Goal: Check status: Check status

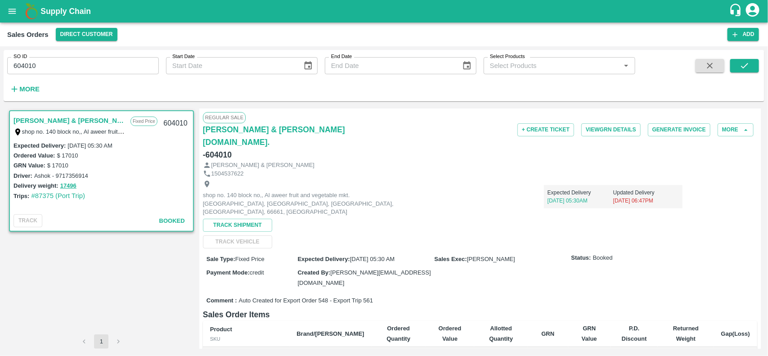
scroll to position [134, 0]
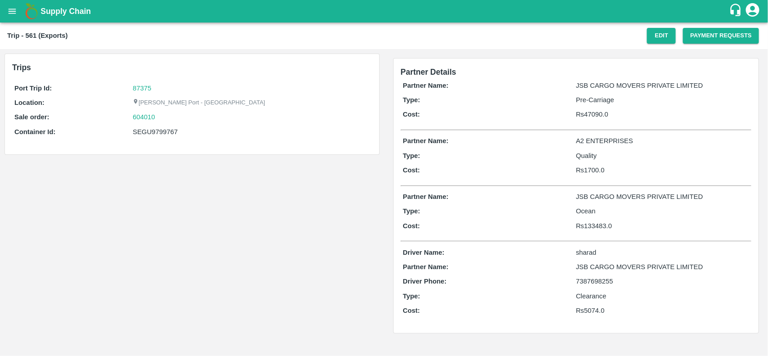
click at [161, 127] on div "SEGU9799767" at bounding box center [251, 132] width 237 height 10
copy div "SEGU9799767"
click at [161, 127] on div "SEGU9799767" at bounding box center [251, 132] width 237 height 10
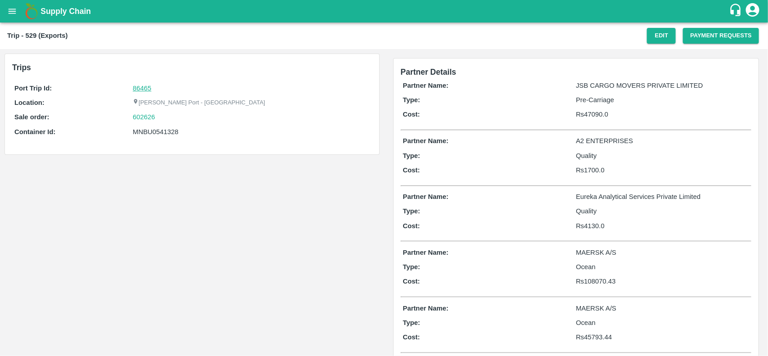
click at [137, 89] on link "86465" at bounding box center [142, 88] width 18 height 7
click at [162, 115] on div "602626" at bounding box center [251, 117] width 237 height 10
copy link
click at [162, 115] on div "602626" at bounding box center [251, 117] width 237 height 10
copy link "602626"
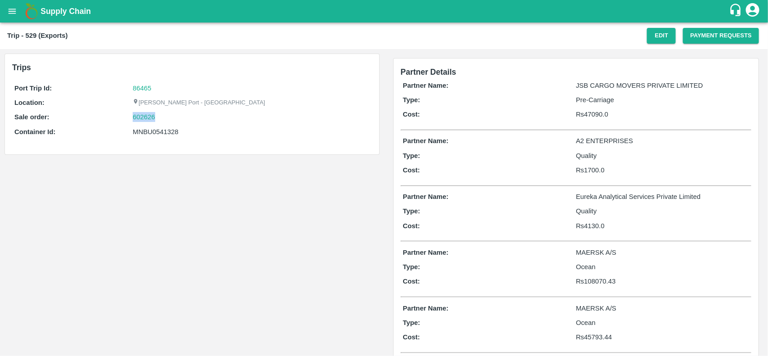
click at [162, 115] on div "602626" at bounding box center [251, 117] width 237 height 10
click at [155, 117] on div "602626" at bounding box center [251, 117] width 237 height 10
click at [158, 116] on div "602626" at bounding box center [251, 117] width 237 height 10
copy link "602626"
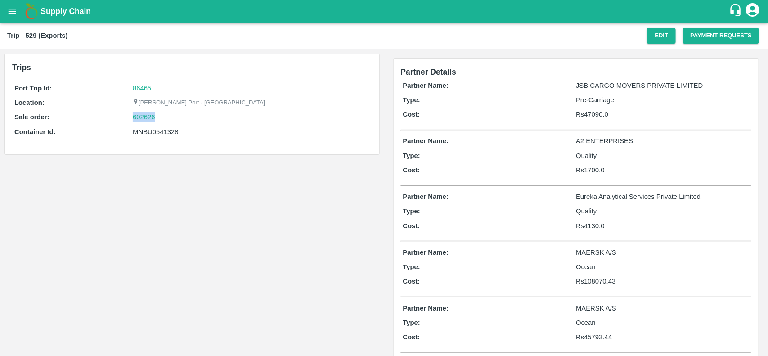
click at [158, 116] on div "602626" at bounding box center [251, 117] width 237 height 10
click at [142, 118] on link "602626" at bounding box center [144, 117] width 23 height 10
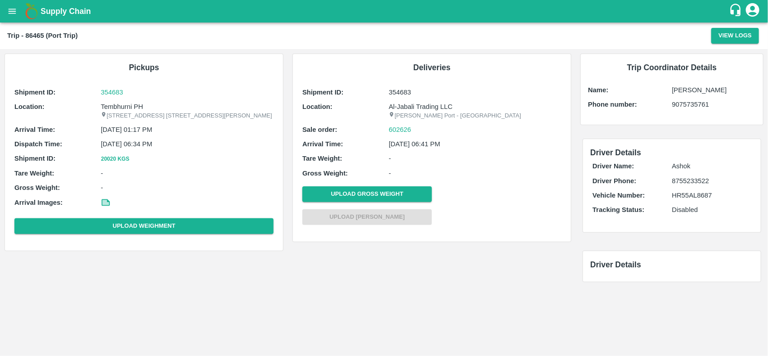
click at [134, 104] on p "Tembhurni PH" at bounding box center [187, 107] width 173 height 10
copy p "PH"
copy p "Tembhurni PH"
click at [134, 104] on p "Tembhurni PH" at bounding box center [187, 107] width 173 height 10
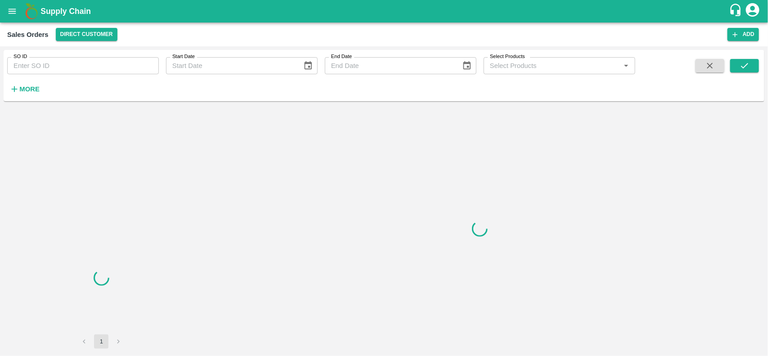
click at [44, 65] on input "SO ID" at bounding box center [83, 65] width 152 height 17
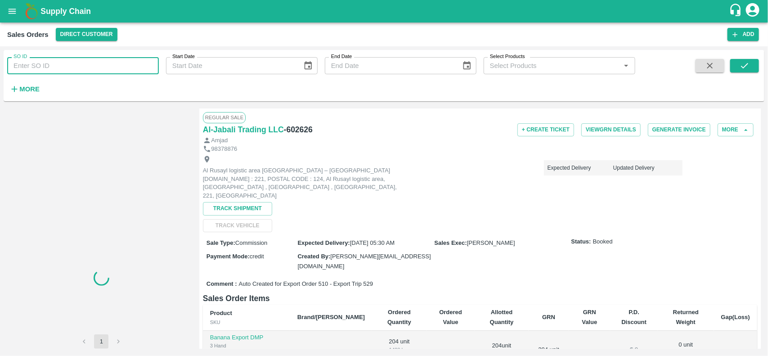
click at [44, 65] on input "SO ID" at bounding box center [83, 65] width 152 height 17
paste input "602626"
click at [44, 65] on input "602626" at bounding box center [83, 65] width 152 height 17
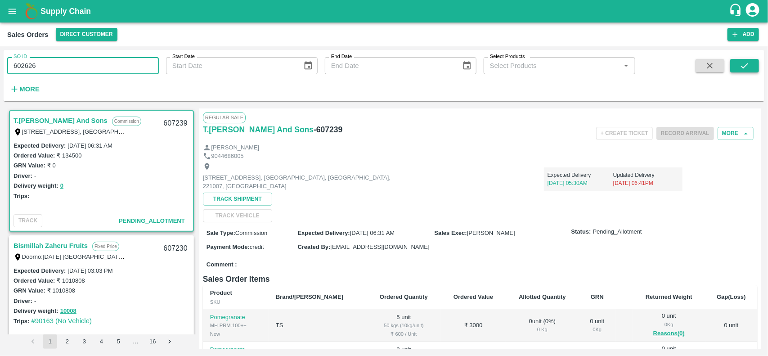
type input "602626"
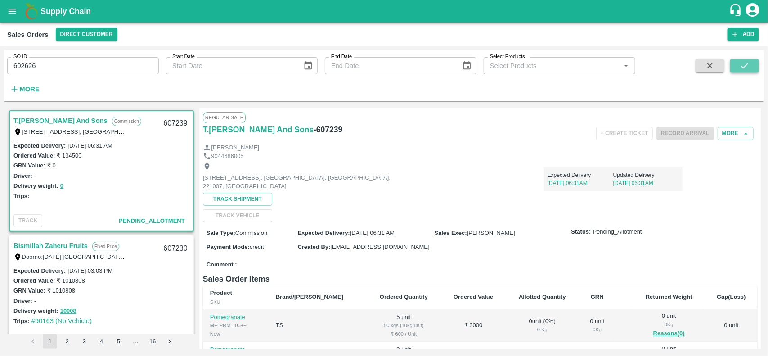
click at [739, 65] on button "submit" at bounding box center [744, 66] width 29 height 14
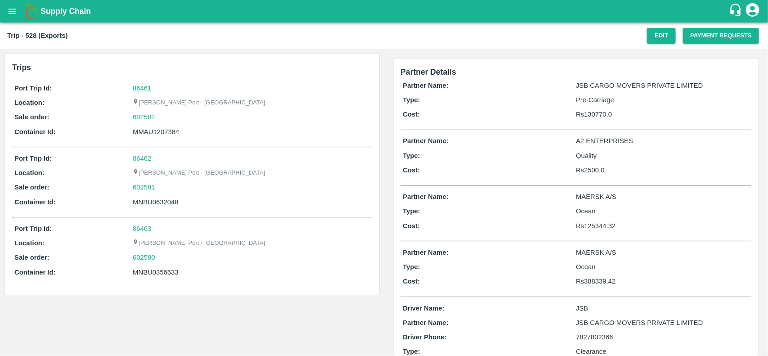
click at [137, 85] on link "86461" at bounding box center [142, 88] width 18 height 7
click at [160, 118] on div "602582" at bounding box center [251, 117] width 237 height 10
copy link
click at [160, 118] on div "602582" at bounding box center [251, 117] width 237 height 10
copy link "602582"
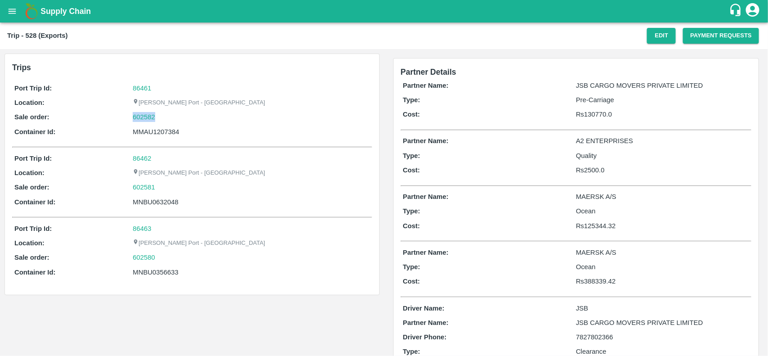
click at [160, 118] on div "602582" at bounding box center [251, 117] width 237 height 10
click at [141, 118] on link "602582" at bounding box center [144, 117] width 23 height 10
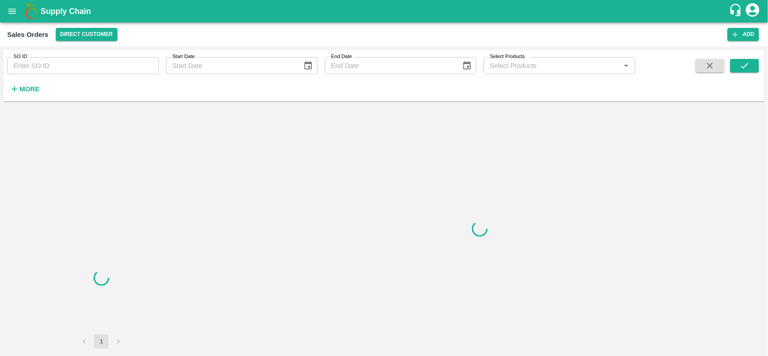
click at [36, 68] on input "SO ID" at bounding box center [83, 65] width 152 height 17
paste input "602582"
click at [36, 68] on input "602582" at bounding box center [83, 65] width 152 height 17
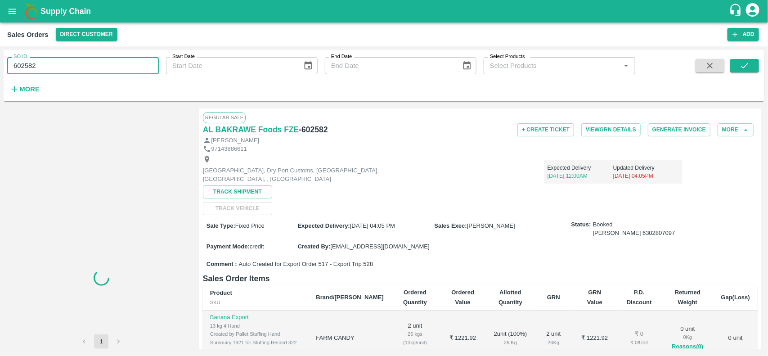
type input "602582"
click at [735, 76] on span at bounding box center [744, 77] width 29 height 37
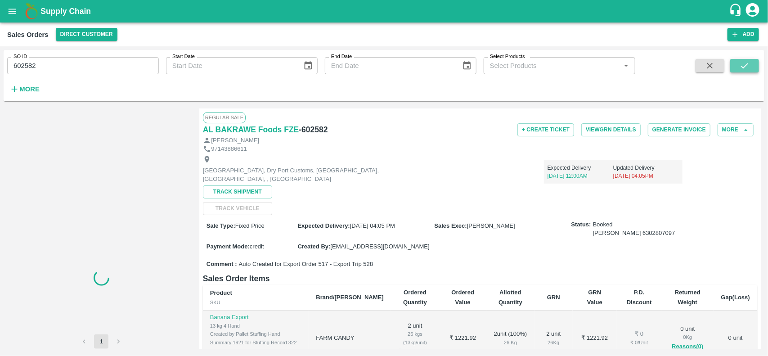
click at [741, 71] on button "submit" at bounding box center [744, 66] width 29 height 14
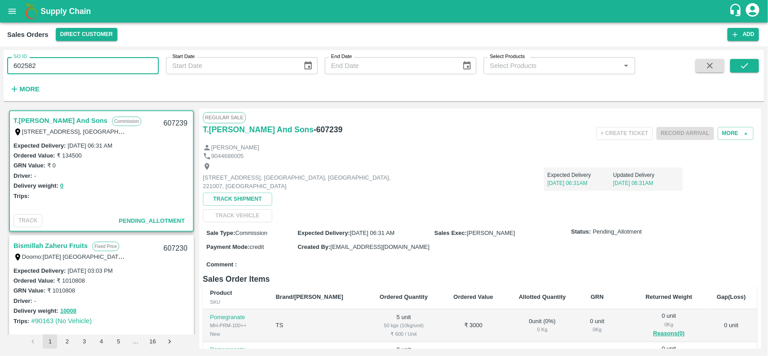
click at [109, 64] on input "602582" at bounding box center [83, 65] width 152 height 17
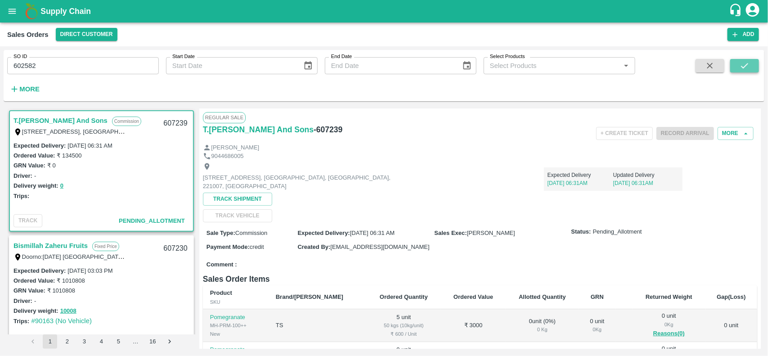
click at [740, 69] on icon "submit" at bounding box center [745, 66] width 10 height 10
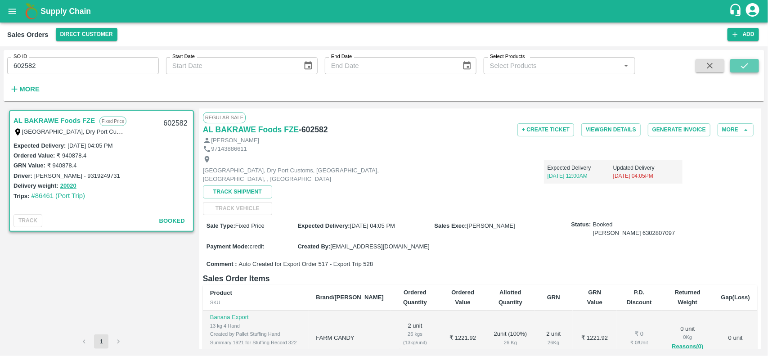
click at [740, 69] on icon "submit" at bounding box center [745, 66] width 10 height 10
